Goal: Task Accomplishment & Management: Use online tool/utility

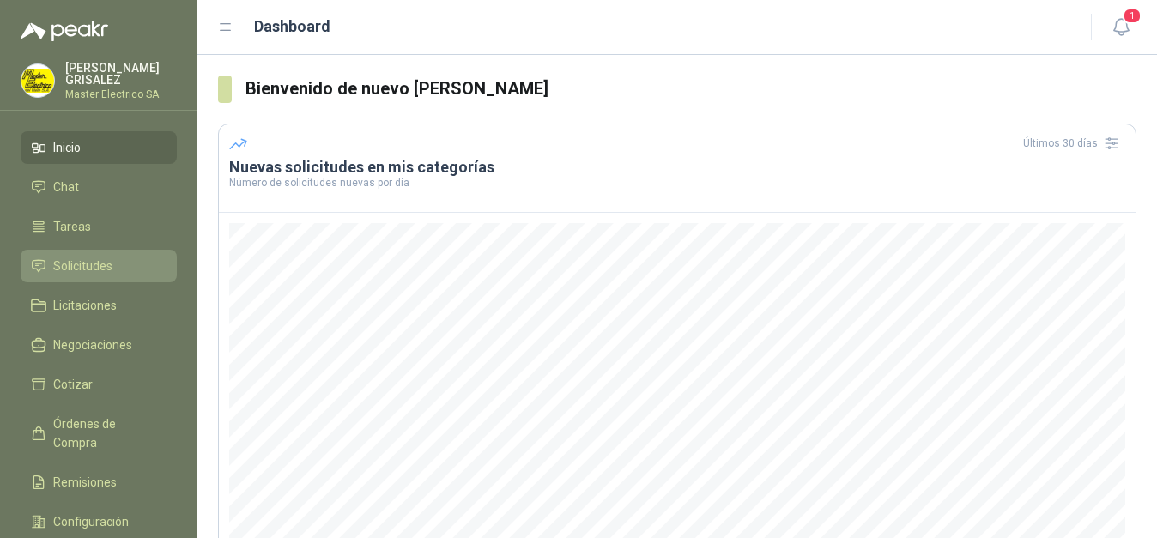
click at [82, 263] on span "Solicitudes" at bounding box center [82, 266] width 59 height 19
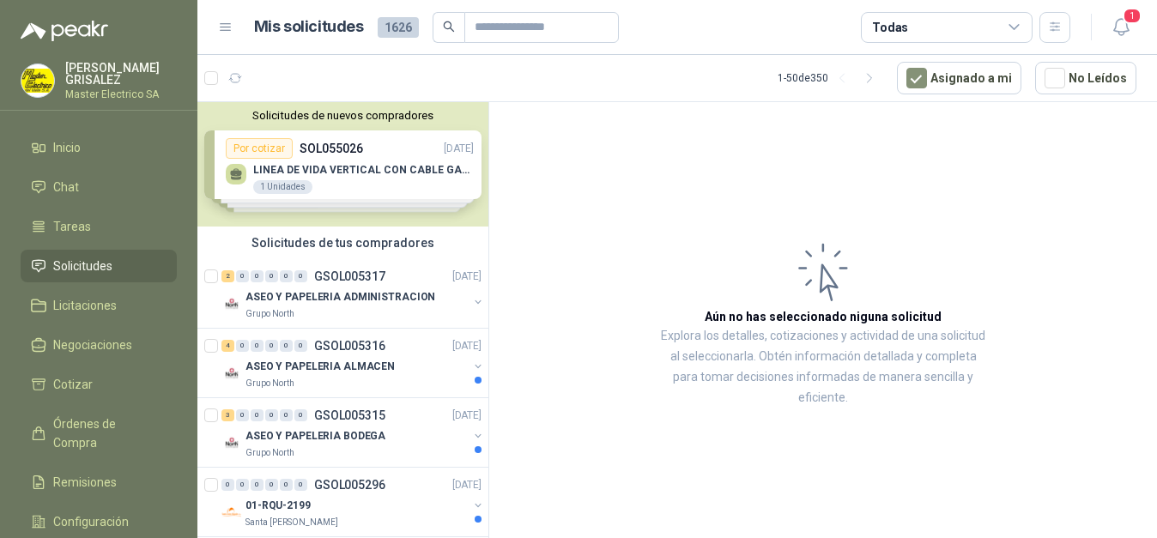
click at [266, 150] on div "Solicitudes de nuevos compradores Por cotizar SOL055026 [DATE] LINEA DE VIDA VE…" at bounding box center [342, 164] width 291 height 124
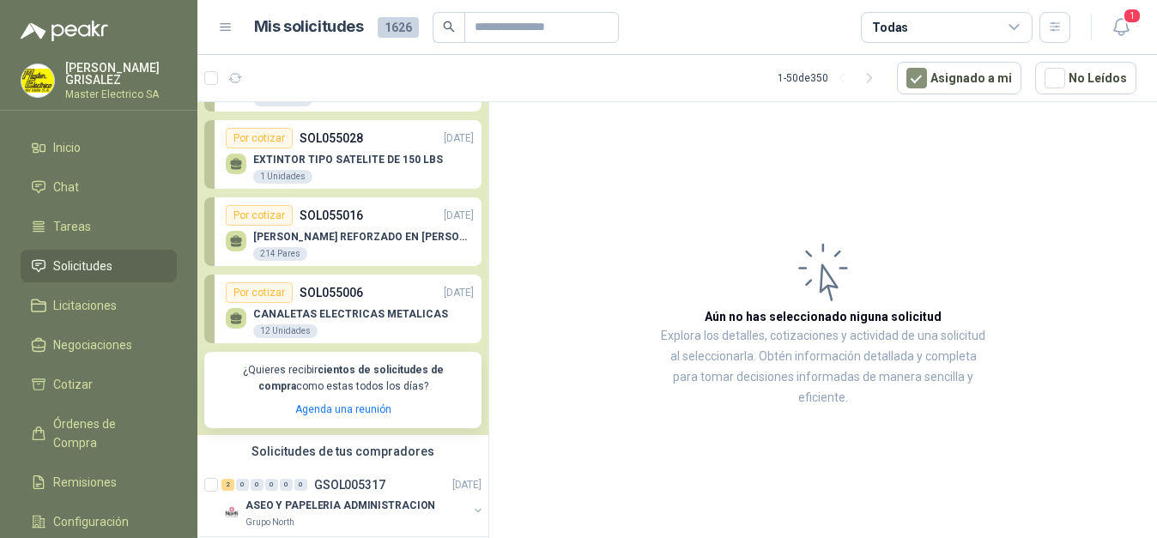
scroll to position [175, 0]
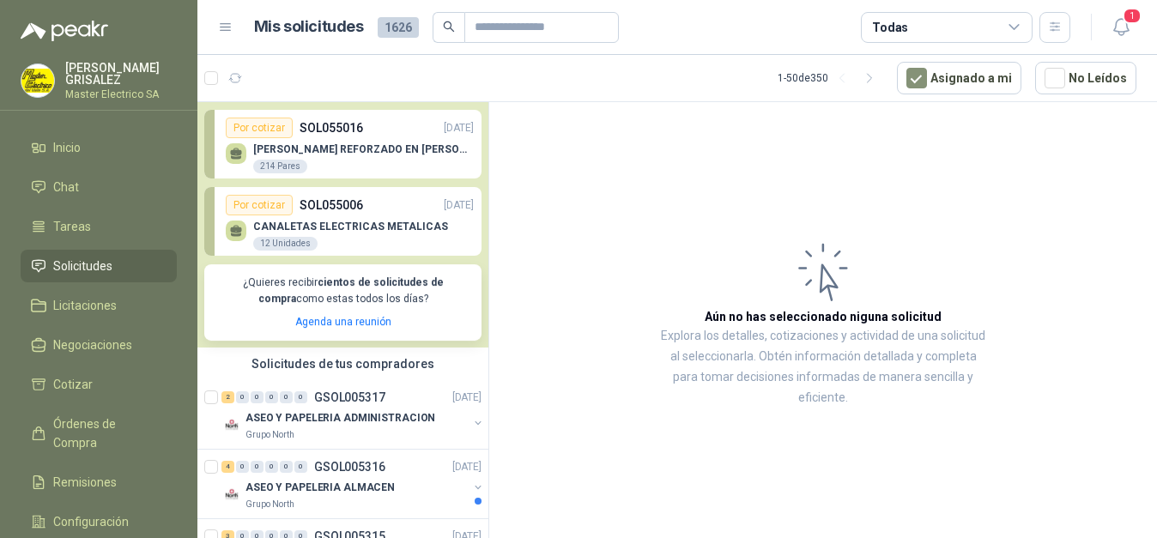
click at [557, 269] on article "Aún no has seleccionado niguna solicitud Explora los detalles, cotizaciones y a…" at bounding box center [823, 323] width 668 height 442
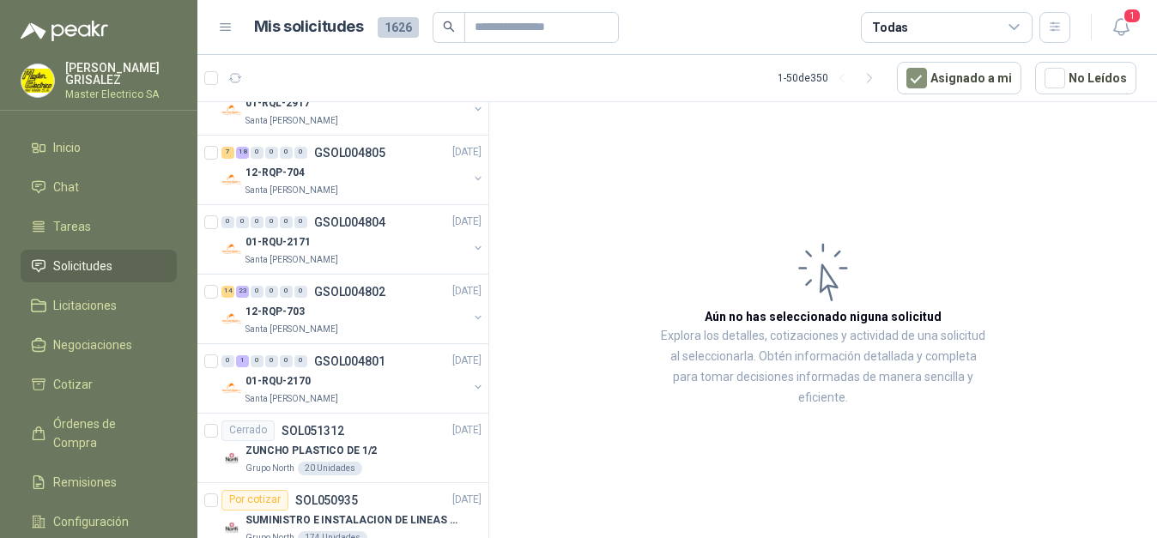
scroll to position [2888, 0]
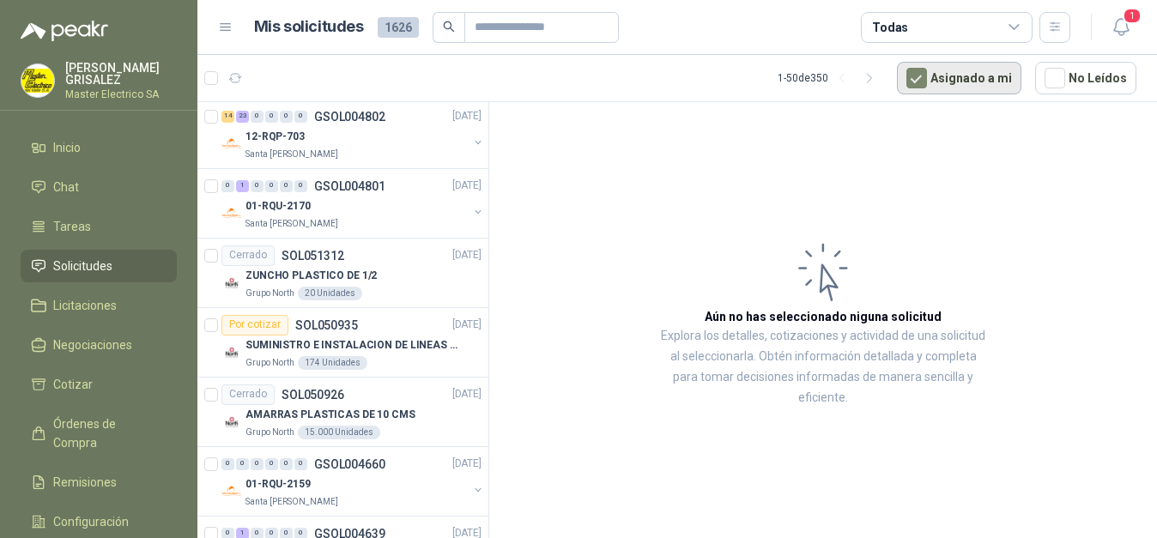
click at [974, 77] on button "Asignado a mi" at bounding box center [959, 78] width 124 height 33
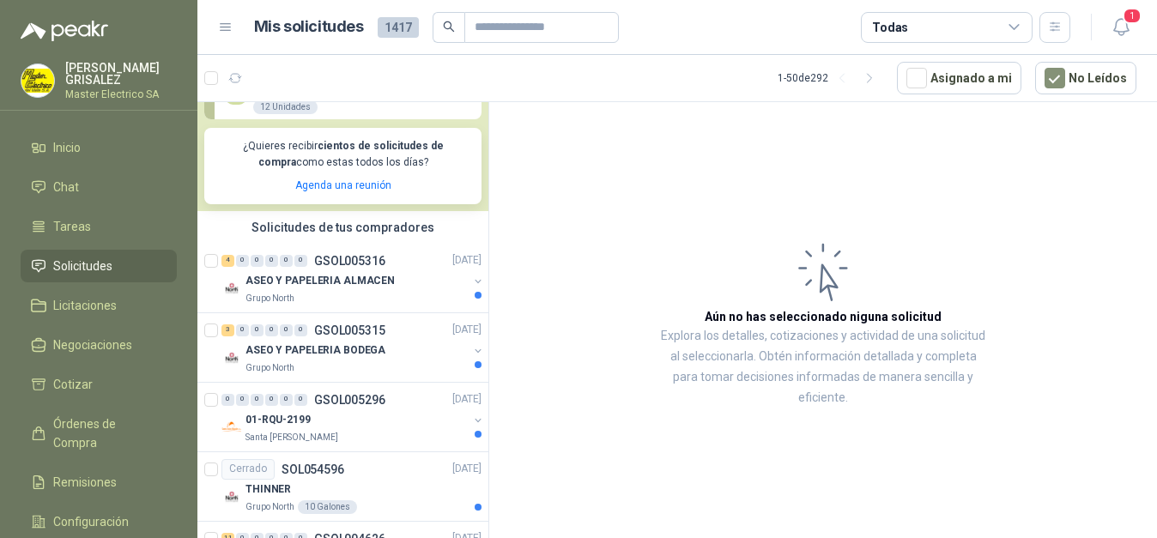
scroll to position [438, 0]
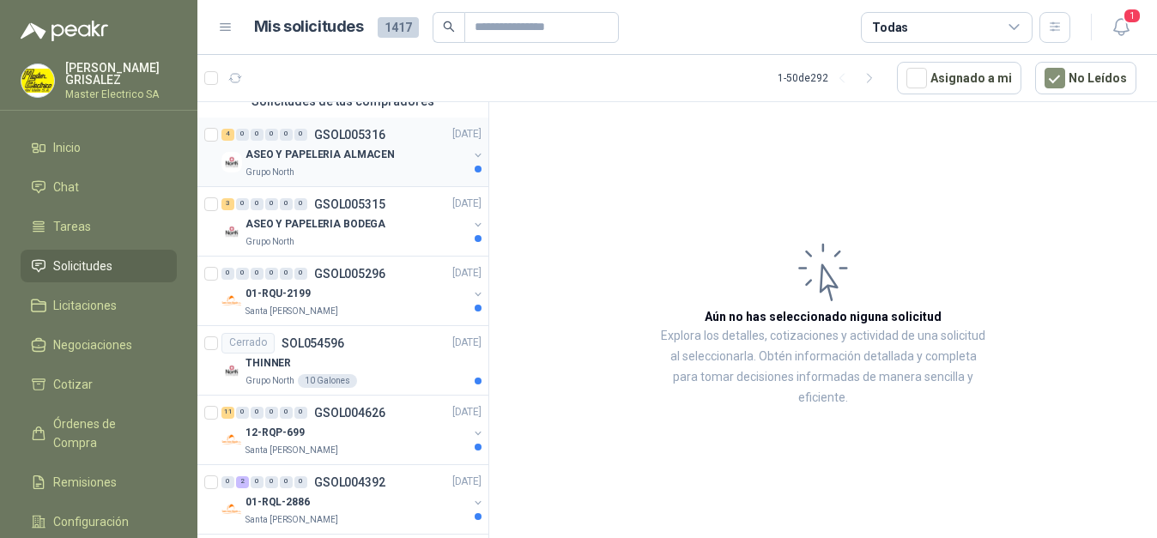
click at [283, 155] on p "ASEO Y PAPELERIA ALMACEN" at bounding box center [319, 155] width 149 height 16
click at [274, 223] on p "ASEO Y PAPELERIA BODEGA" at bounding box center [315, 224] width 140 height 16
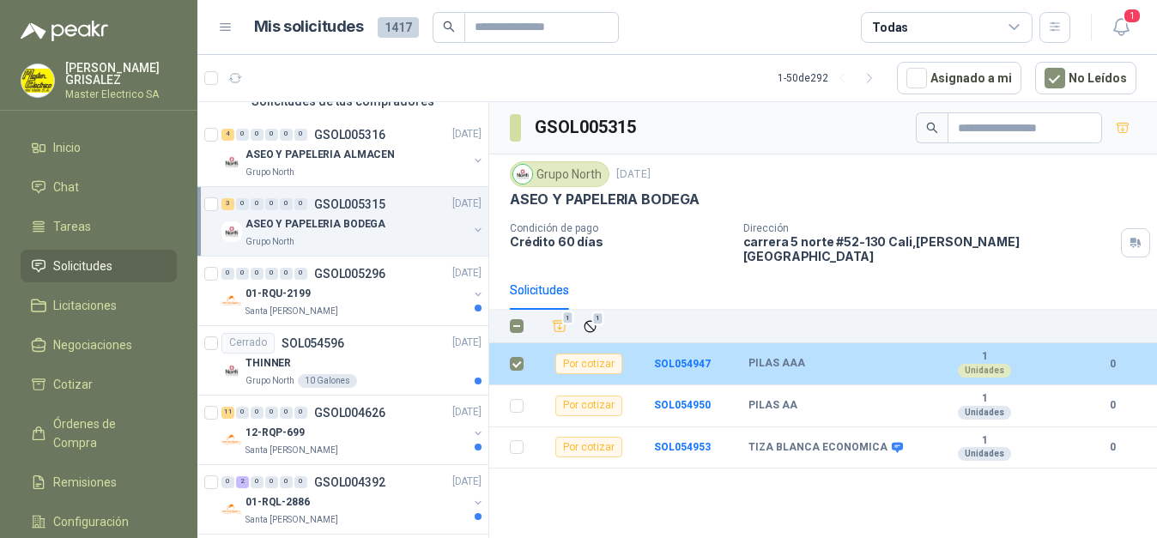
click at [581, 358] on div "Por cotizar" at bounding box center [588, 364] width 67 height 21
click at [594, 354] on div "Por cotizar" at bounding box center [588, 364] width 67 height 21
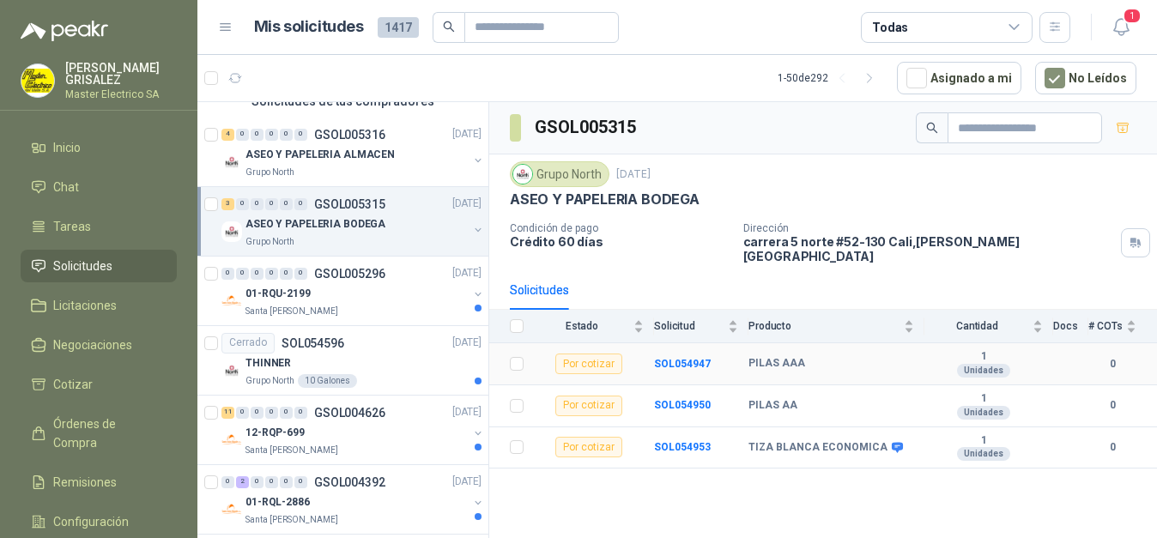
click at [576, 354] on div "Por cotizar" at bounding box center [588, 364] width 67 height 21
click at [678, 358] on b "SOL054947" at bounding box center [682, 364] width 57 height 12
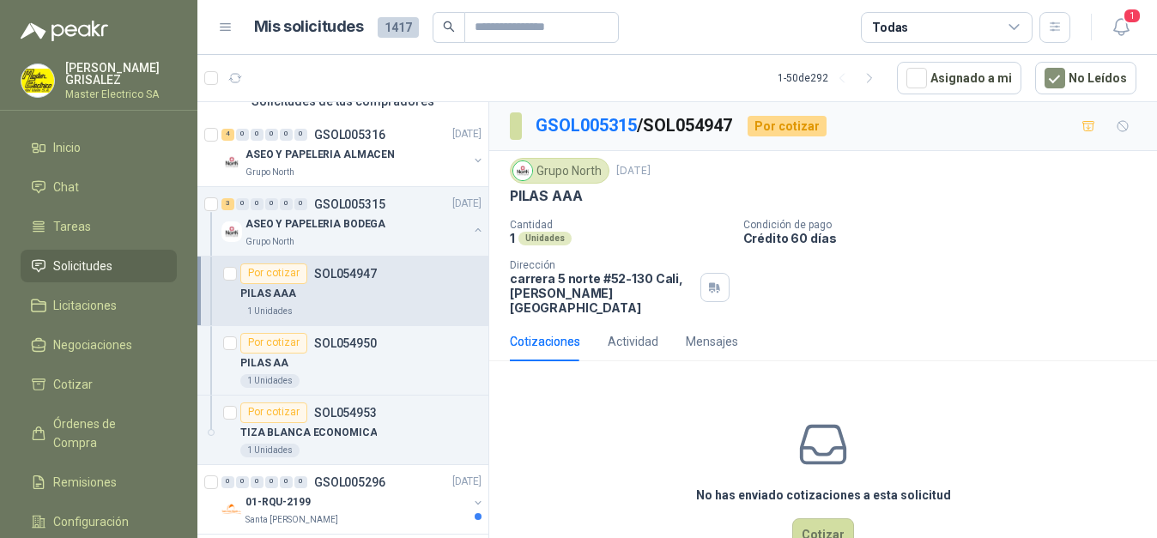
drag, startPoint x: 668, startPoint y: 128, endPoint x: 744, endPoint y: 124, distance: 75.6
click at [734, 124] on p "GSOL005315 / SOL054947" at bounding box center [634, 125] width 198 height 27
copy p "SOL054947"
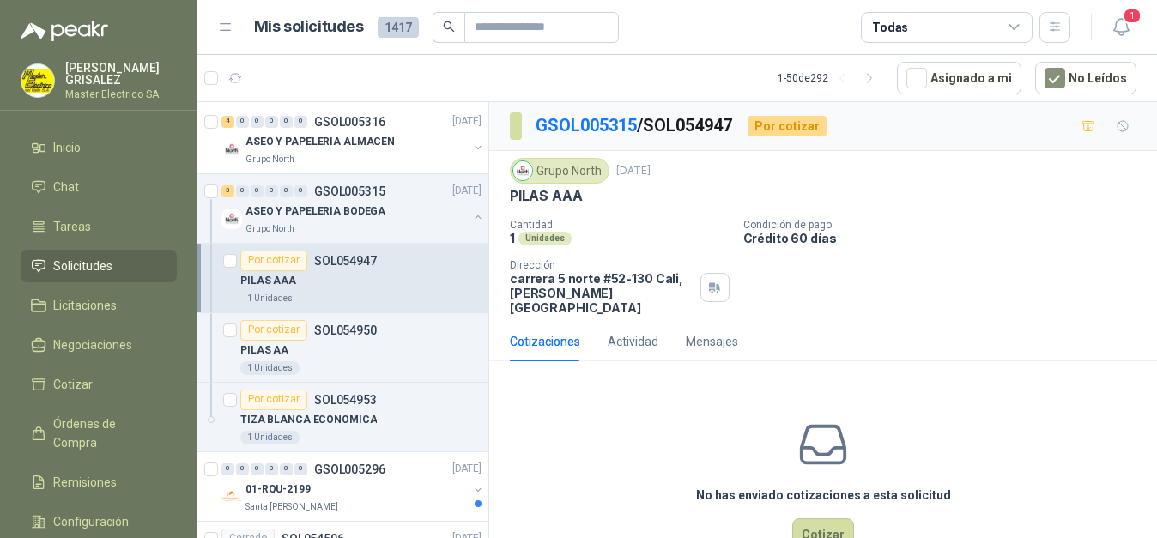
scroll to position [438, 0]
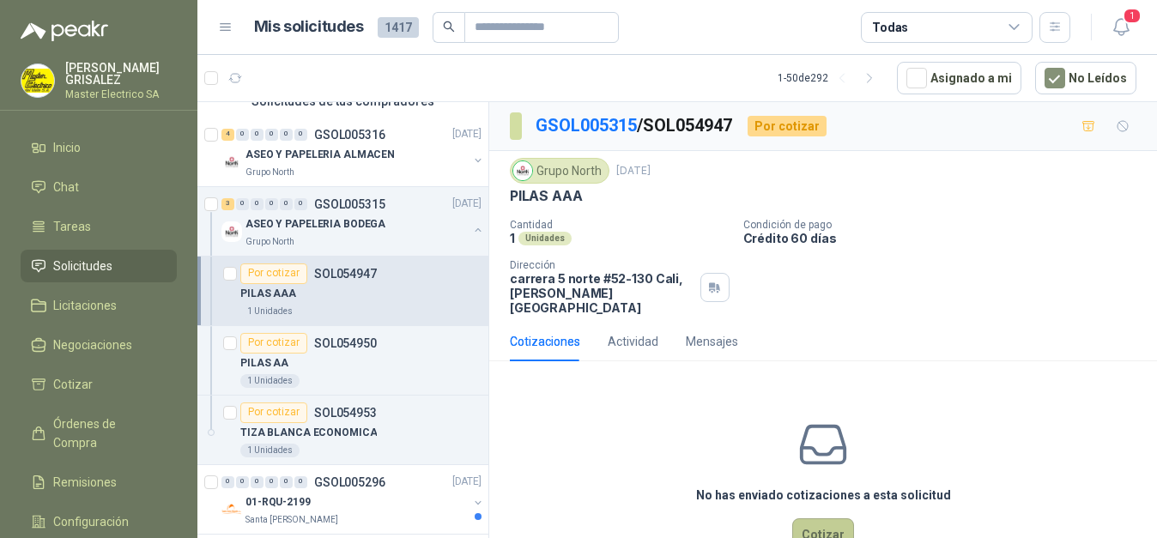
click at [821, 523] on button "Cotizar" at bounding box center [823, 534] width 62 height 33
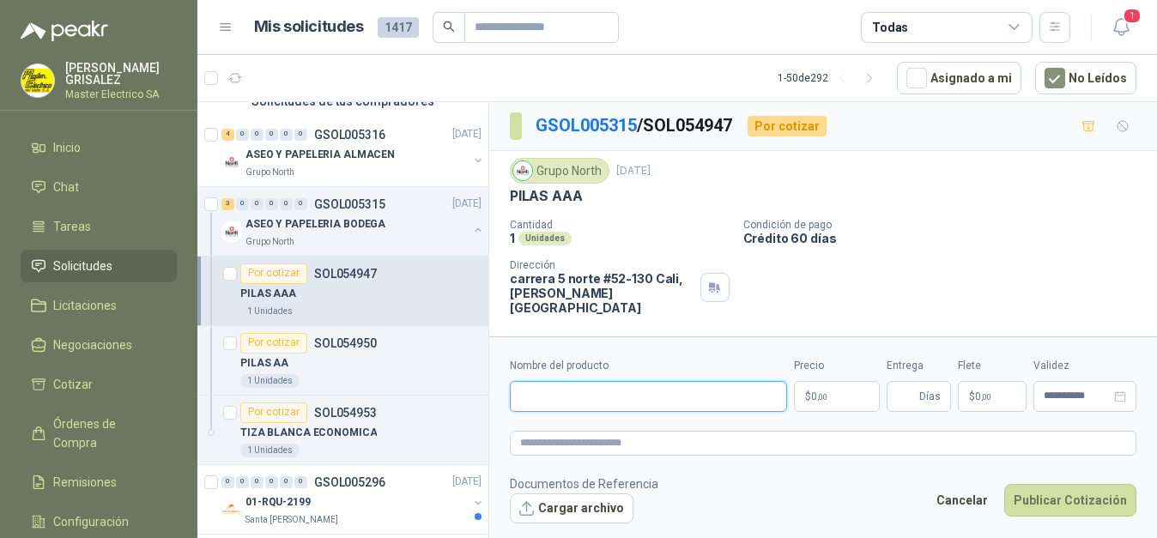
click at [638, 396] on input "Nombre del producto" at bounding box center [648, 396] width 277 height 31
drag, startPoint x: 509, startPoint y: 197, endPoint x: 574, endPoint y: 196, distance: 65.2
click at [586, 196] on div "Grupo North [DATE] PILAS AAA Cantidad 1 Unidades Condición de pago Crédito 60 […" at bounding box center [823, 236] width 668 height 171
copy p "PILAS AAA"
click at [614, 389] on input "Nombre del producto" at bounding box center [648, 396] width 277 height 31
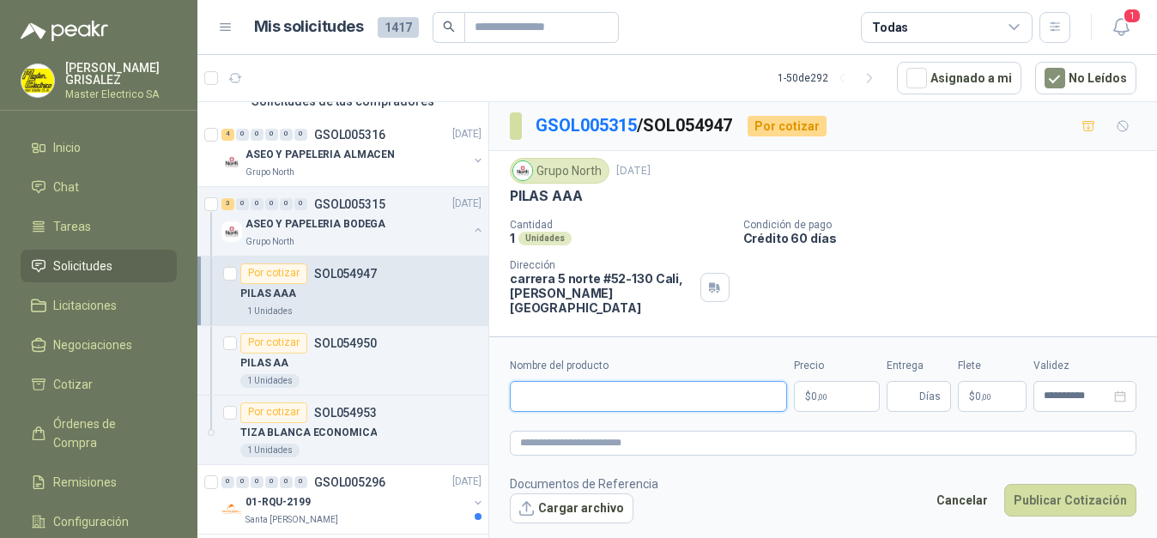
paste input "*********"
type input "*********"
click at [841, 396] on p "$ 0 ,00" at bounding box center [837, 396] width 86 height 31
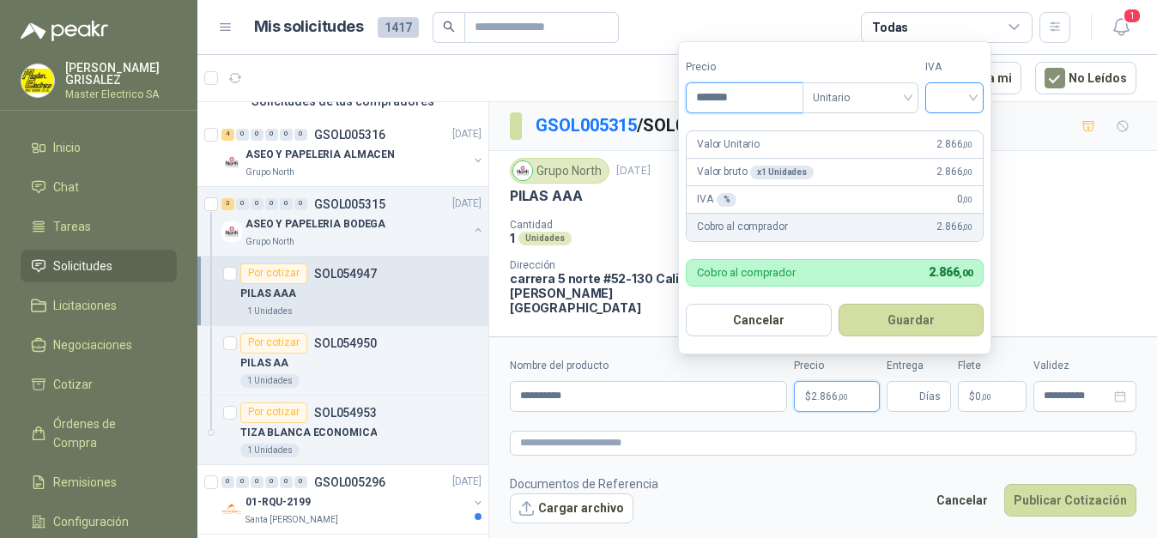
click at [982, 96] on div at bounding box center [954, 97] width 58 height 31
type input "*******"
click at [958, 132] on div "19%" at bounding box center [958, 133] width 32 height 19
click at [904, 322] on button "Guardar" at bounding box center [914, 320] width 148 height 33
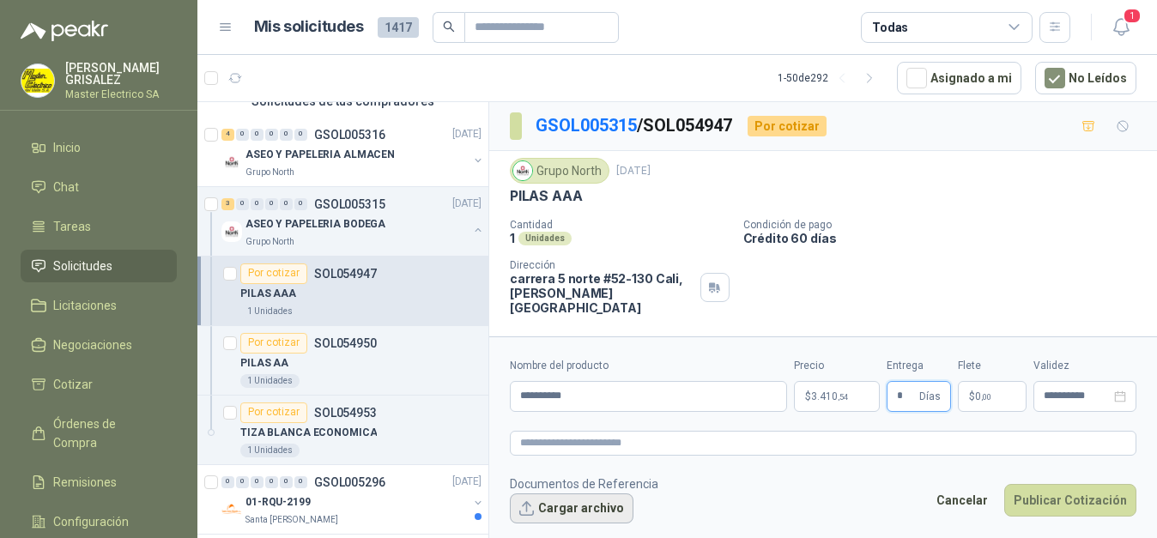
type input "*"
click at [574, 511] on button "Cargar archivo" at bounding box center [572, 508] width 124 height 31
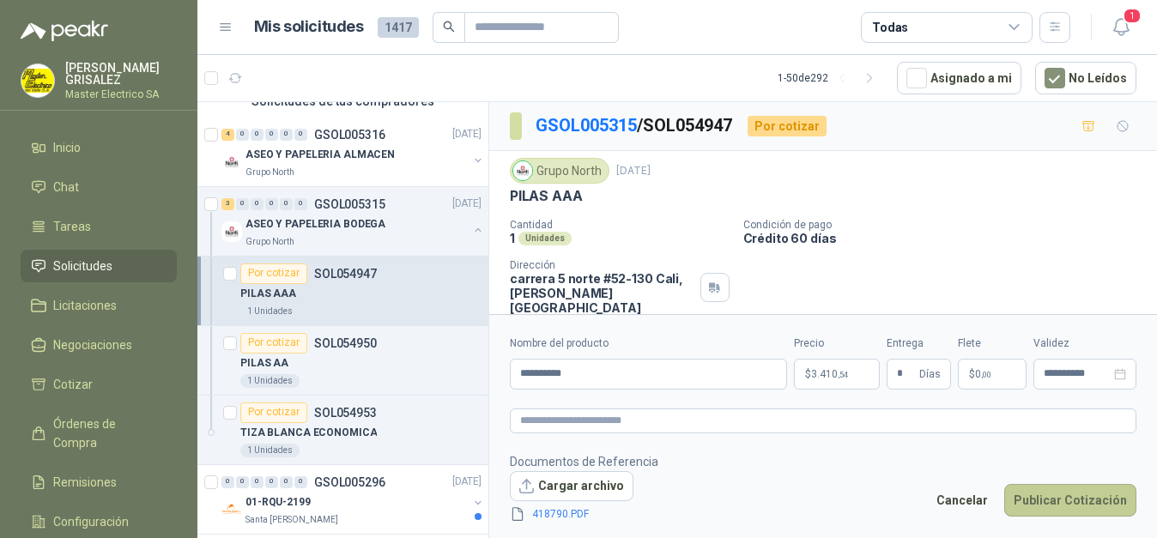
click at [1051, 493] on button "Publicar Cotización" at bounding box center [1070, 500] width 132 height 33
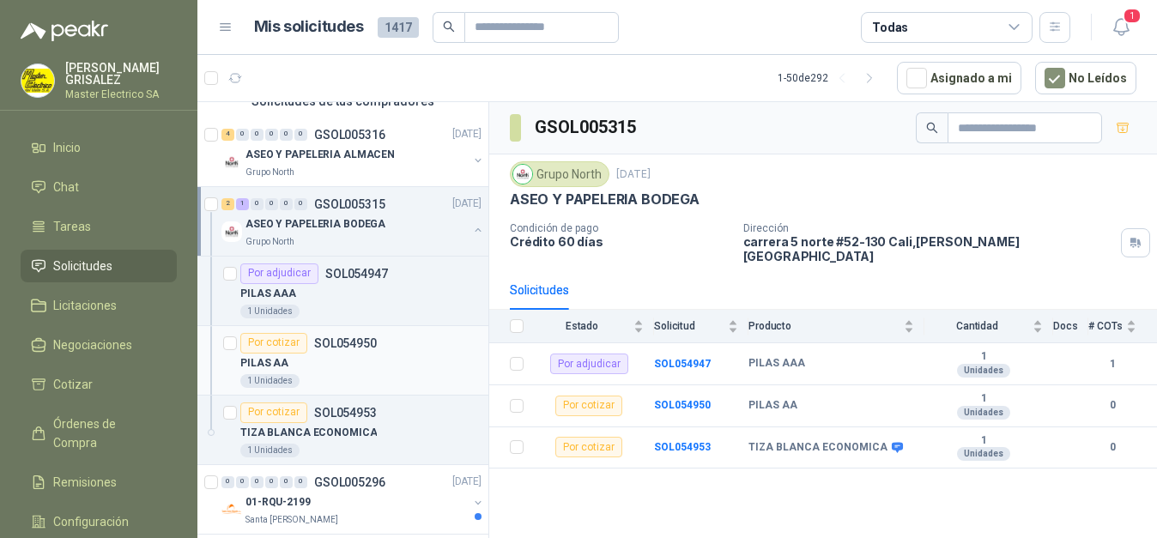
click at [278, 342] on div "Por cotizar" at bounding box center [273, 343] width 67 height 21
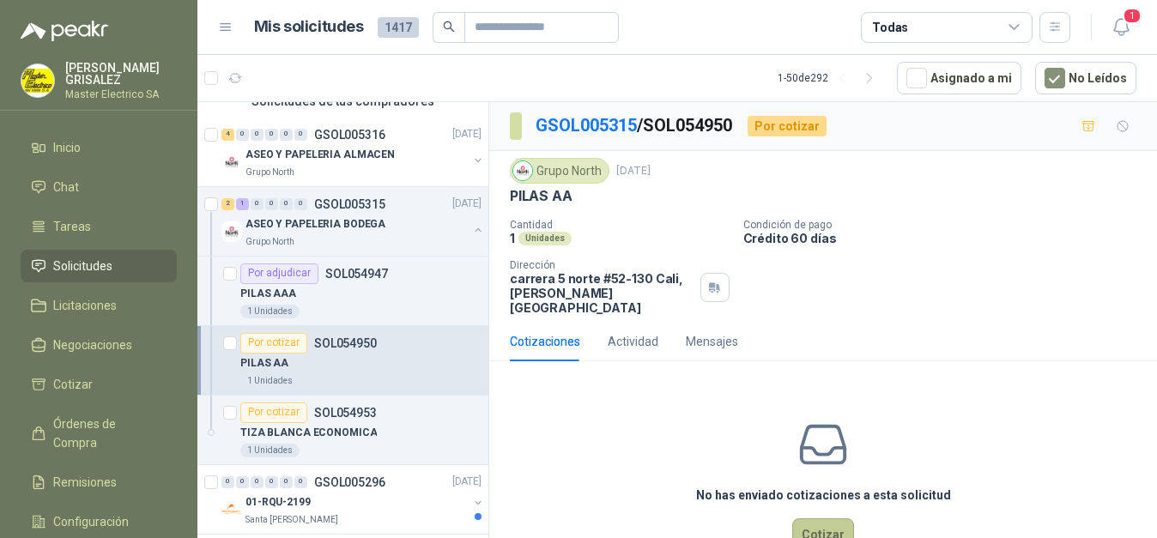
click at [821, 521] on button "Cotizar" at bounding box center [823, 534] width 62 height 33
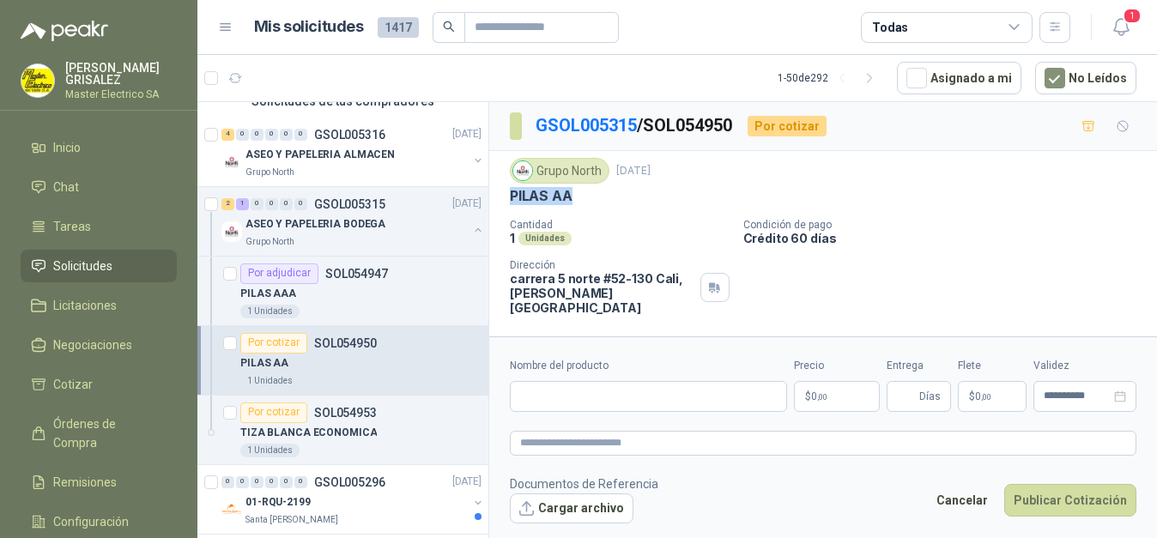
drag, startPoint x: 519, startPoint y: 199, endPoint x: 579, endPoint y: 197, distance: 60.1
click at [579, 197] on div "Grupo North [DATE] PILAS AA Cantidad 1 Unidades Condición de pago Crédito 60 [P…" at bounding box center [823, 236] width 668 height 171
copy p "PILAS AA"
click at [589, 396] on input "Nombre del producto" at bounding box center [648, 396] width 277 height 31
paste input "********"
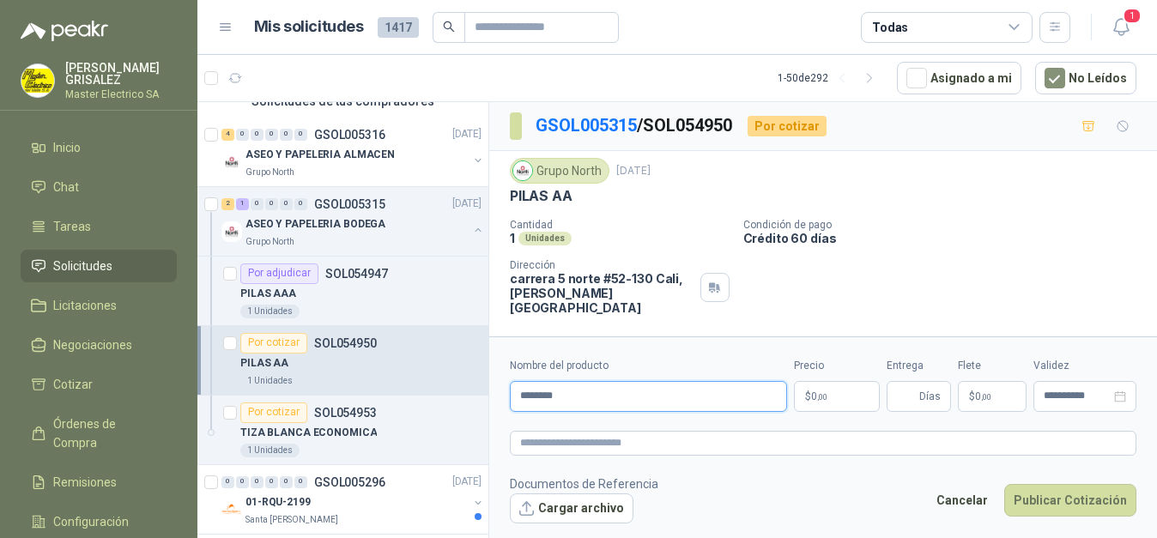
click at [590, 397] on input "********" at bounding box center [648, 396] width 277 height 31
type input "********"
click at [836, 391] on p "$ 0 ,00" at bounding box center [837, 396] width 86 height 31
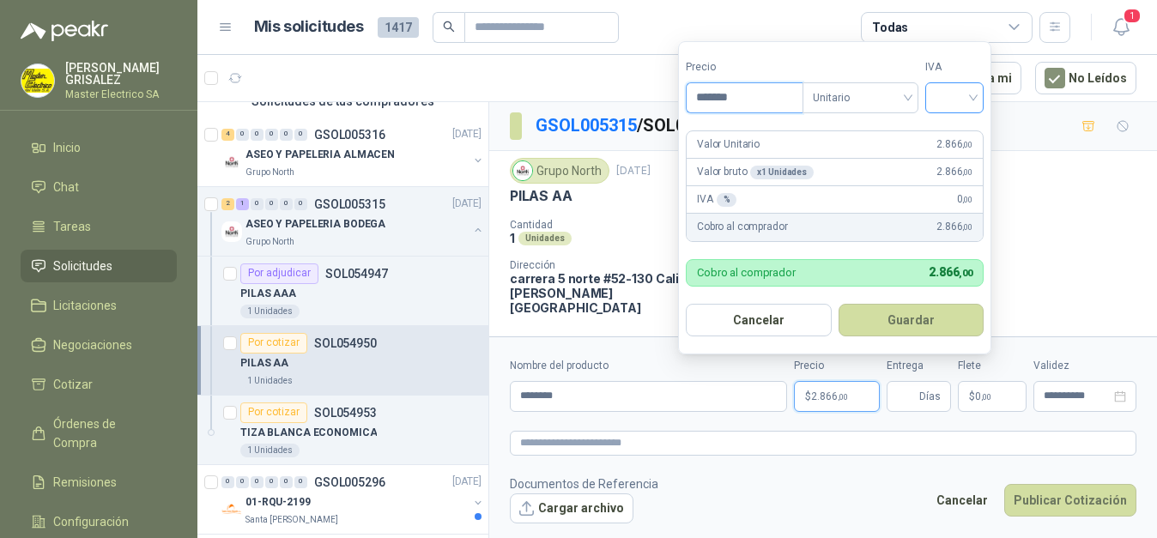
type input "*******"
click at [973, 97] on input "search" at bounding box center [954, 96] width 38 height 26
click at [959, 136] on div "19%" at bounding box center [958, 133] width 32 height 19
click at [908, 309] on button "Guardar" at bounding box center [914, 320] width 148 height 33
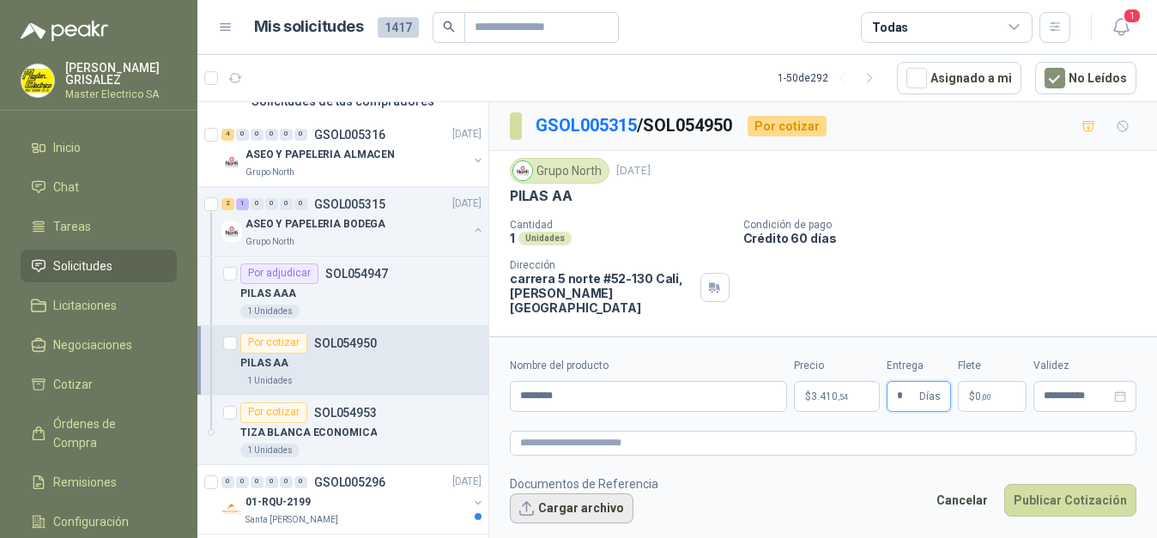
type input "*"
click at [583, 510] on button "Cargar archivo" at bounding box center [572, 508] width 124 height 31
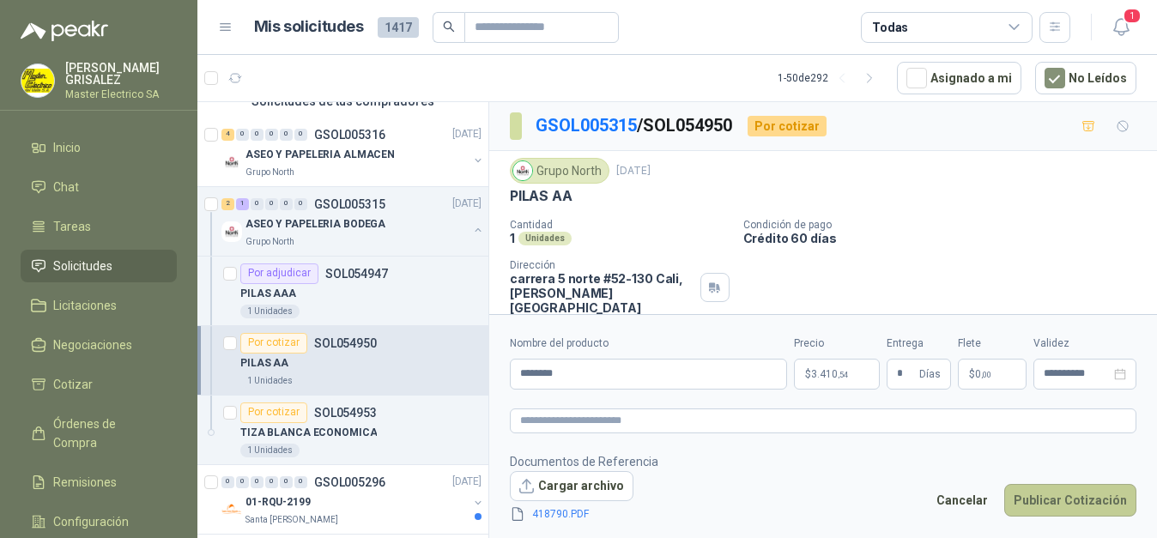
click at [1055, 496] on button "Publicar Cotización" at bounding box center [1070, 500] width 132 height 33
